Goal: Task Accomplishment & Management: Use online tool/utility

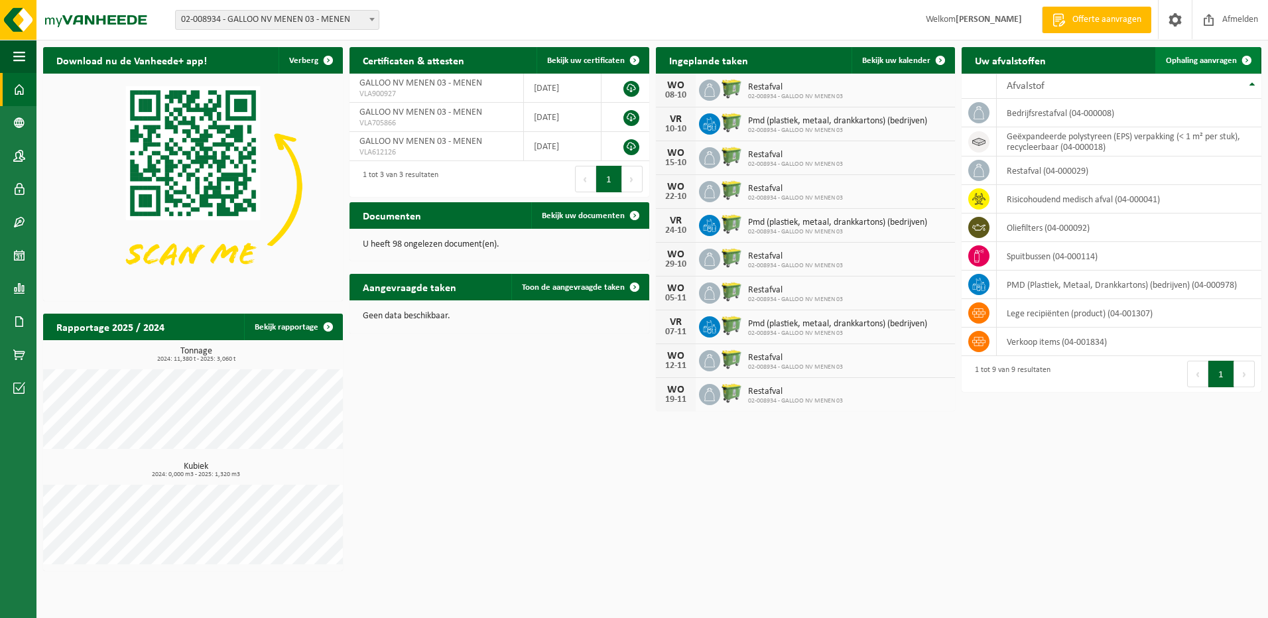
click at [1215, 61] on span "Ophaling aanvragen" at bounding box center [1201, 60] width 71 height 9
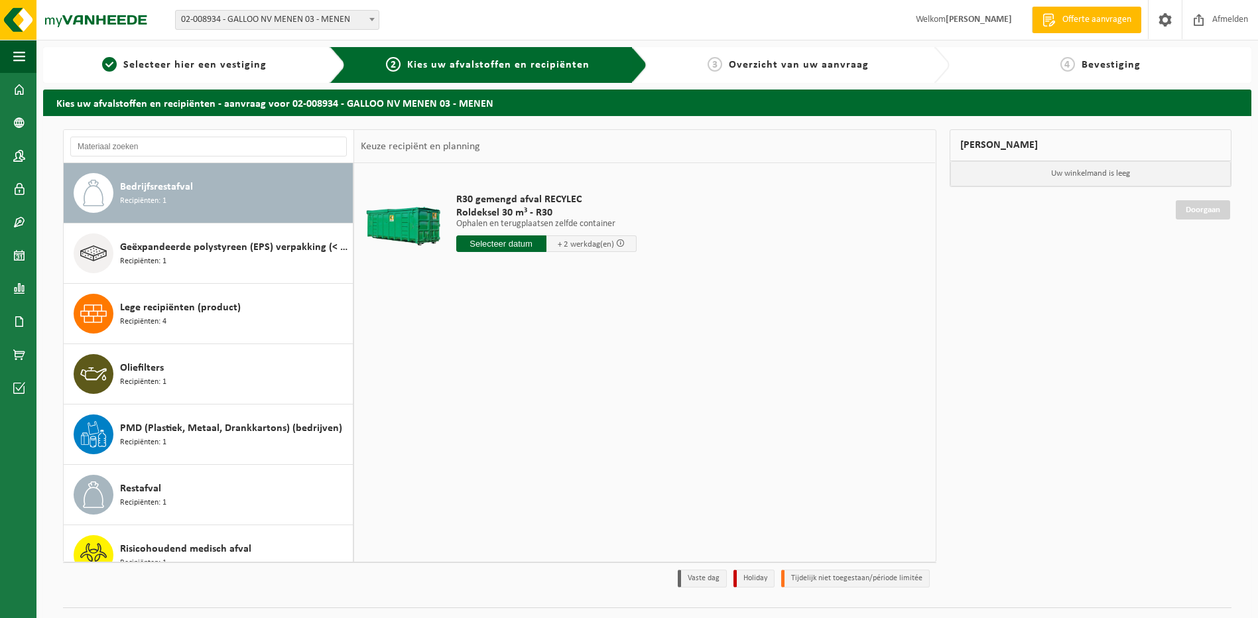
click at [498, 245] on input "text" at bounding box center [501, 243] width 90 height 17
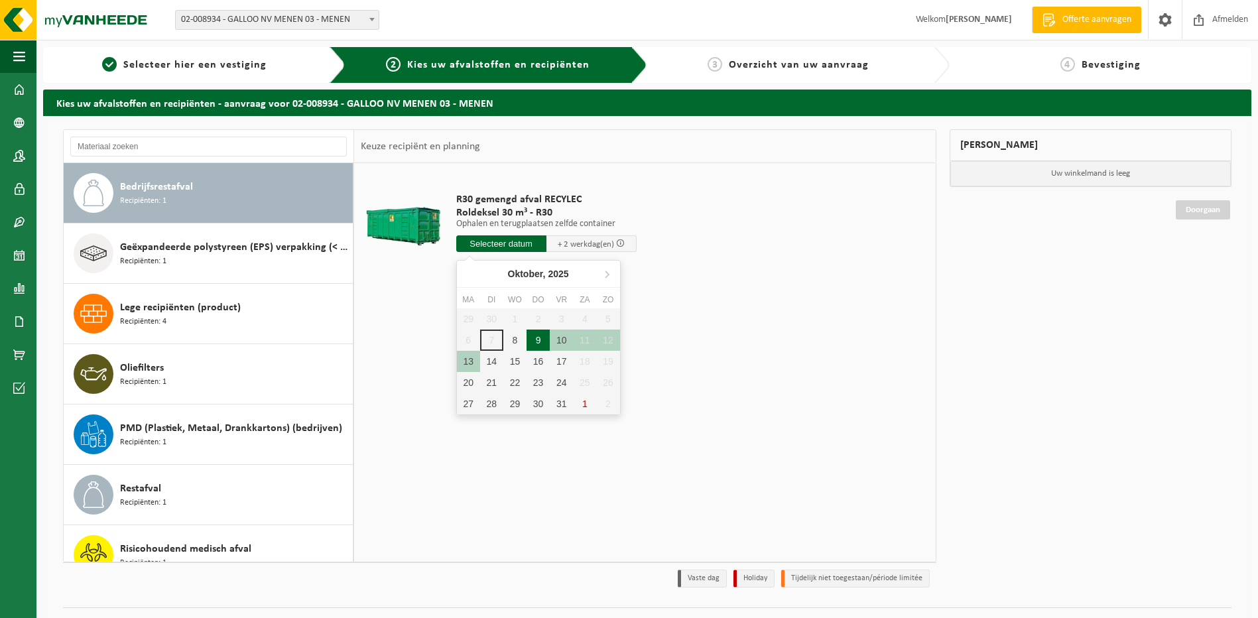
click at [536, 337] on div "9" at bounding box center [537, 340] width 23 height 21
type input "Van 2025-10-09"
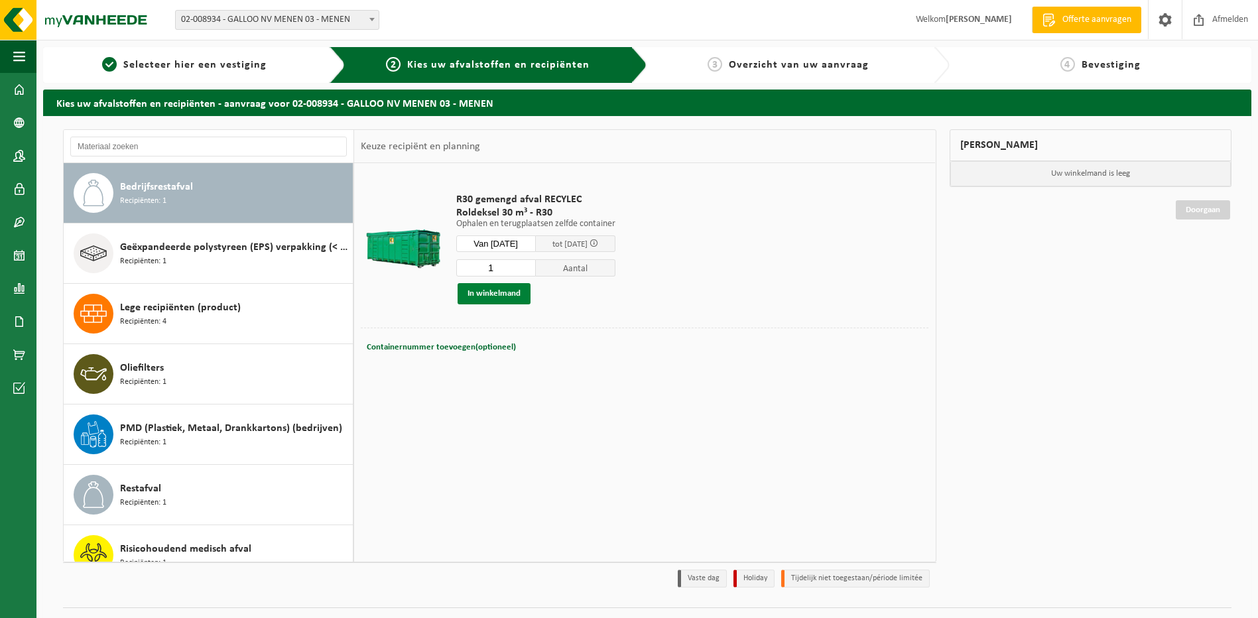
click at [497, 298] on button "In winkelmand" at bounding box center [493, 293] width 73 height 21
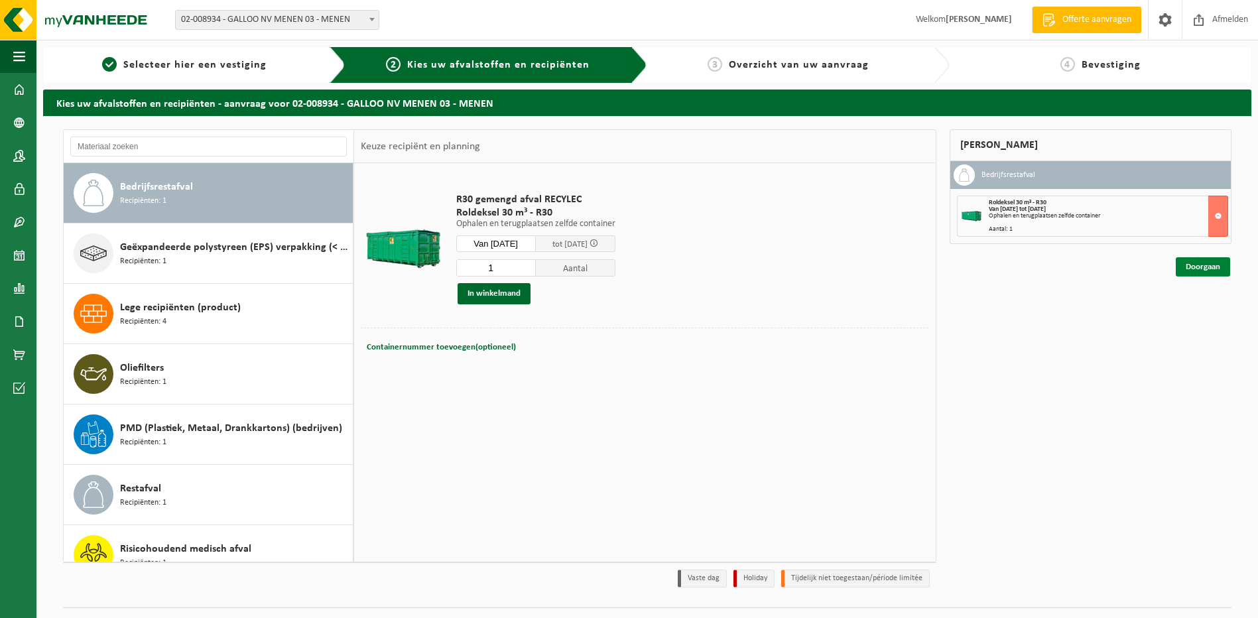
click at [1191, 266] on link "Doorgaan" at bounding box center [1203, 266] width 54 height 19
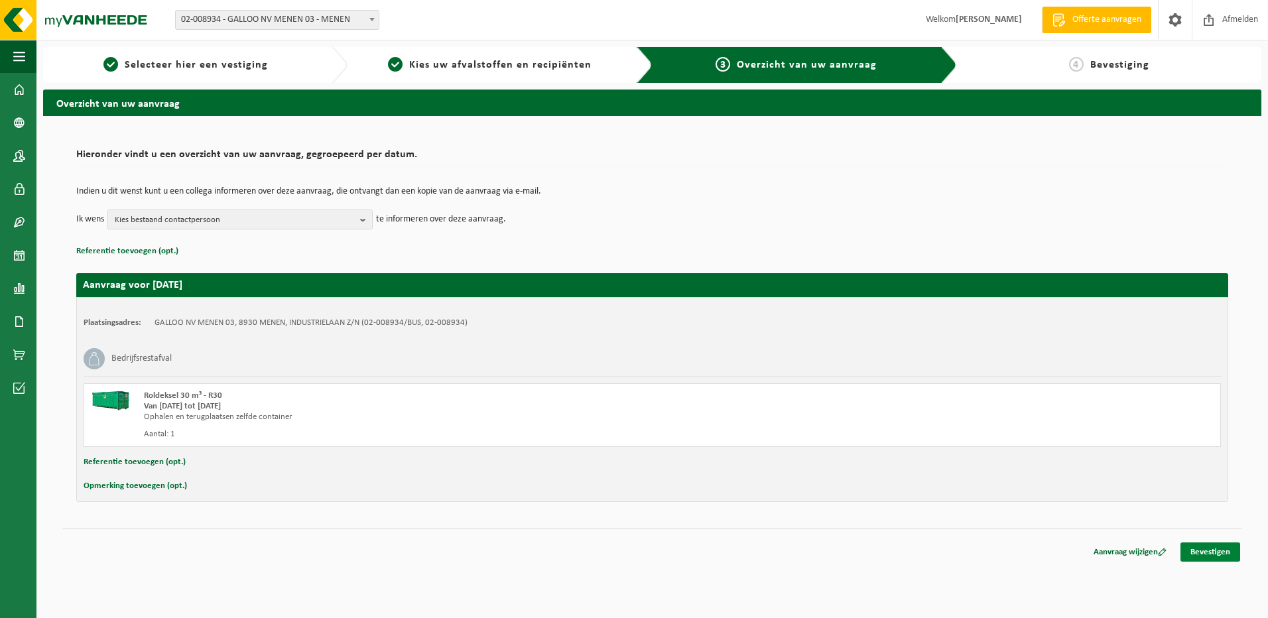
click at [1209, 550] on link "Bevestigen" at bounding box center [1210, 551] width 60 height 19
